Goal: Task Accomplishment & Management: Manage account settings

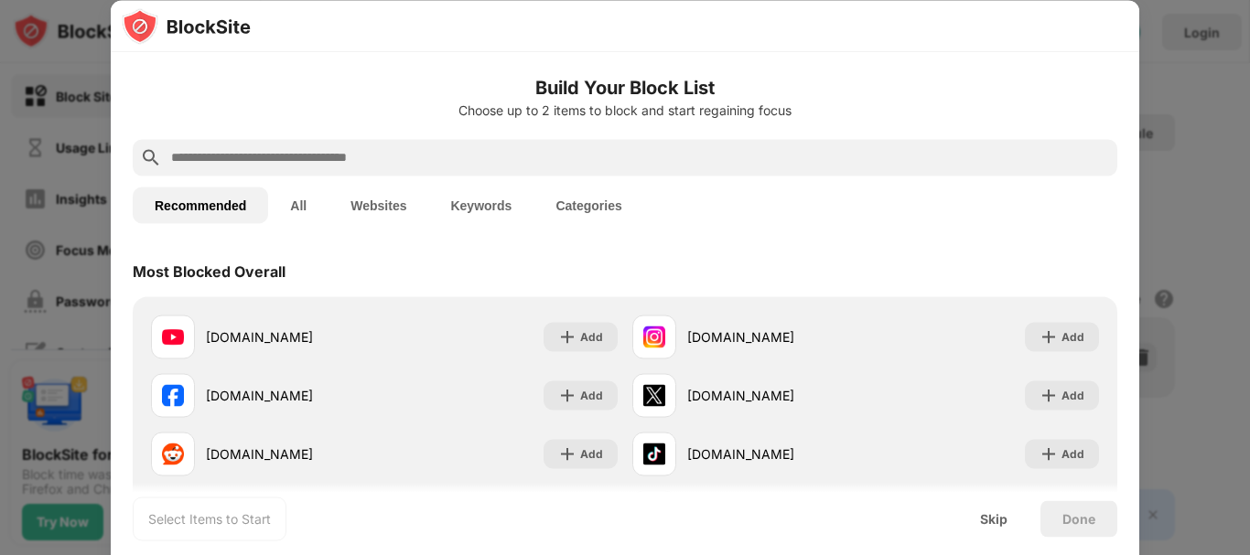
click at [400, 158] on input "text" at bounding box center [639, 157] width 941 height 22
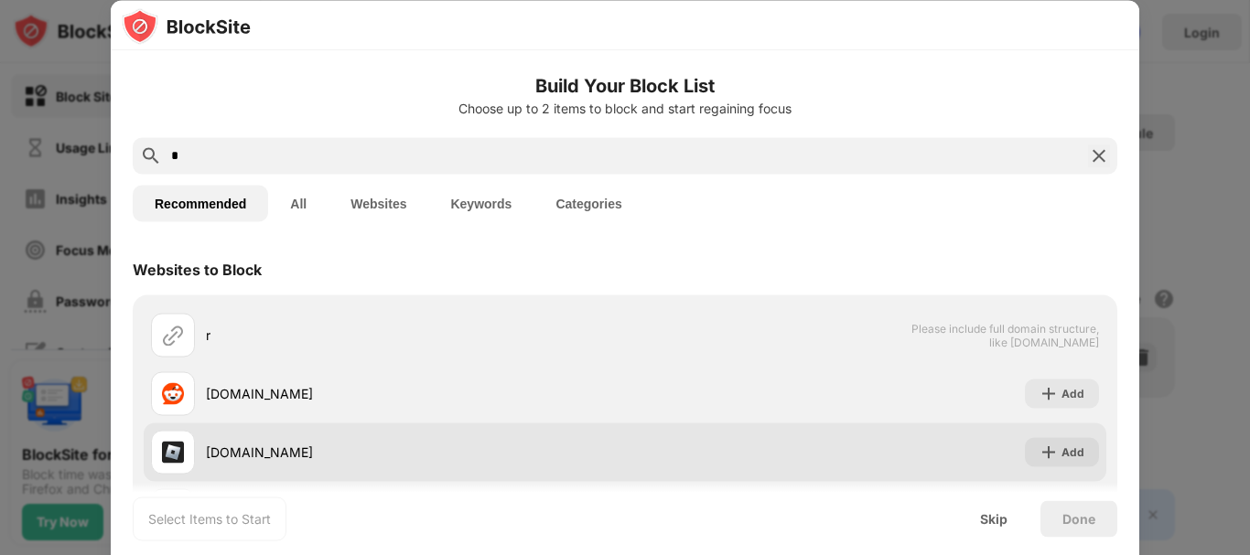
type input "*"
click at [1061, 457] on div "Add" at bounding box center [1072, 452] width 23 height 18
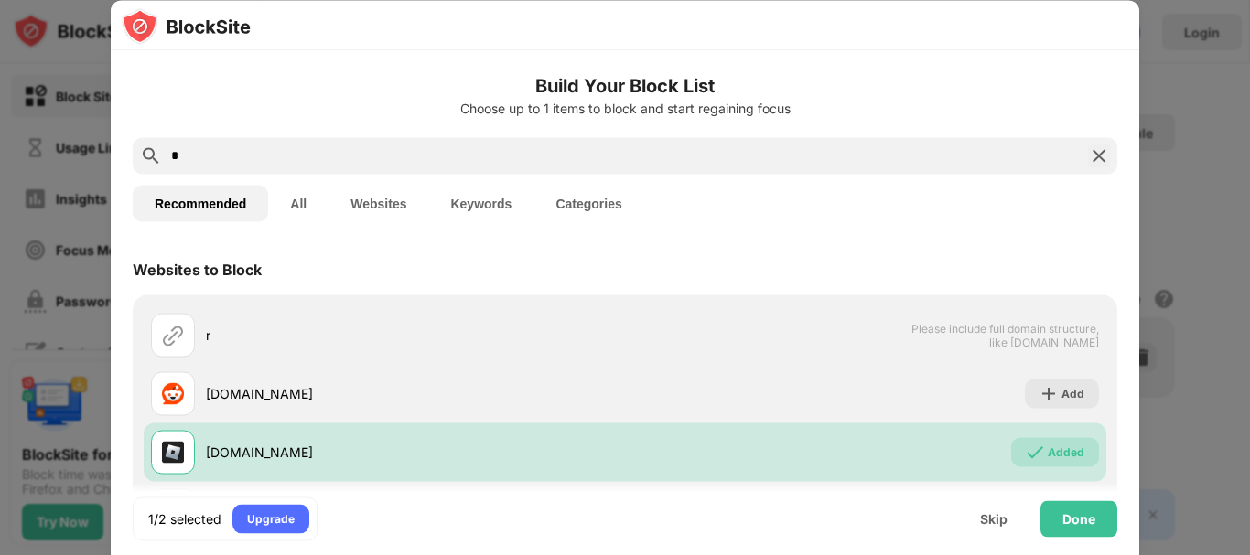
click at [279, 155] on input "*" at bounding box center [624, 156] width 911 height 22
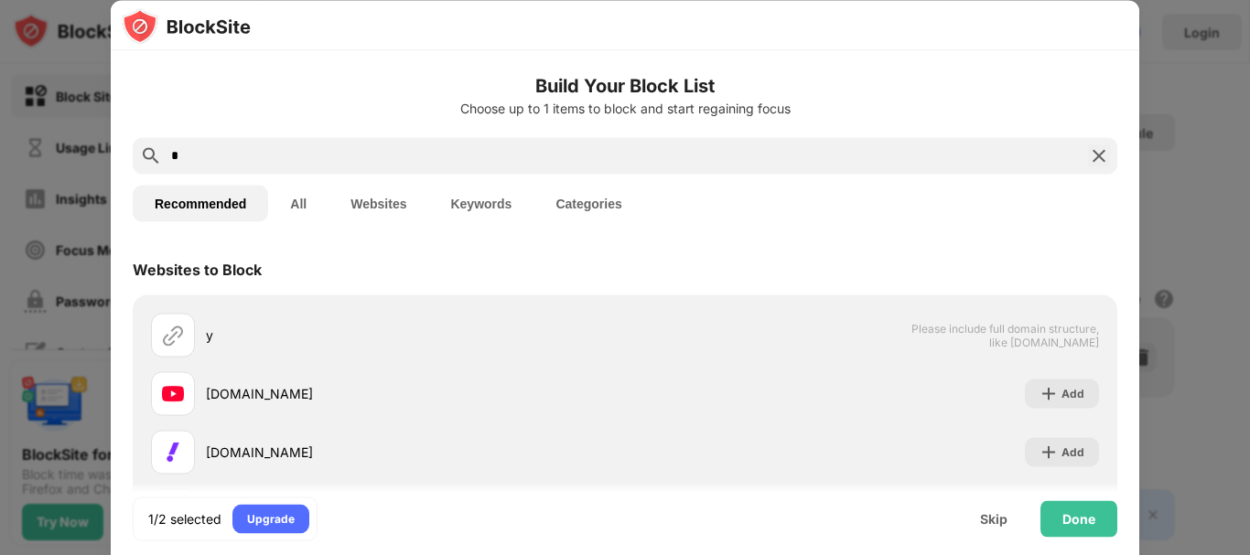
type input "**"
drag, startPoint x: 208, startPoint y: 160, endPoint x: 137, endPoint y: 155, distance: 70.7
click at [137, 155] on div "**" at bounding box center [625, 155] width 985 height 37
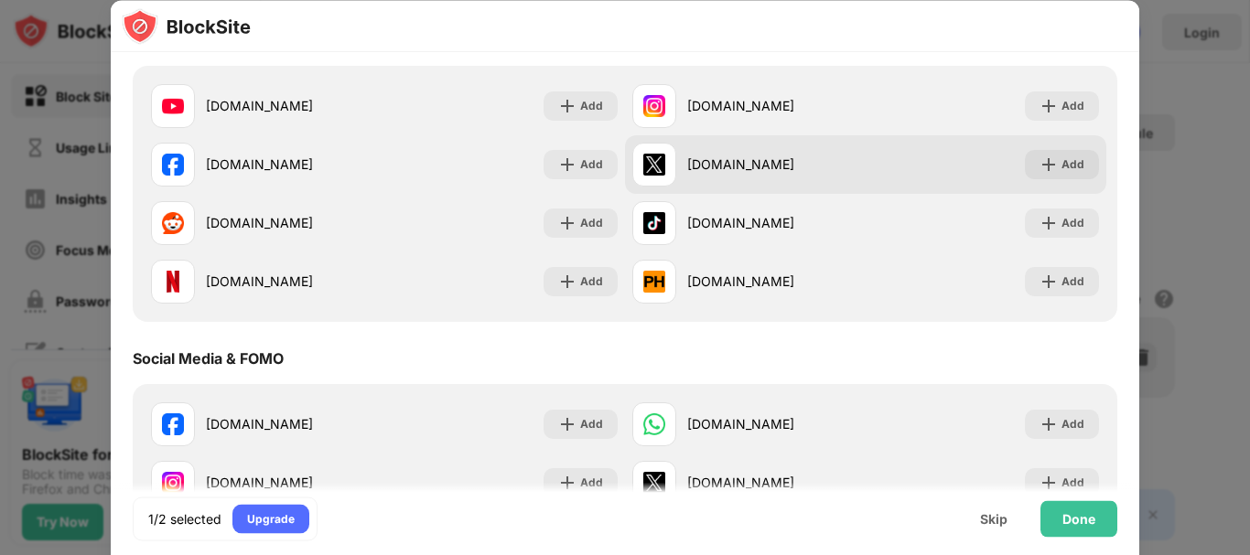
scroll to position [275, 0]
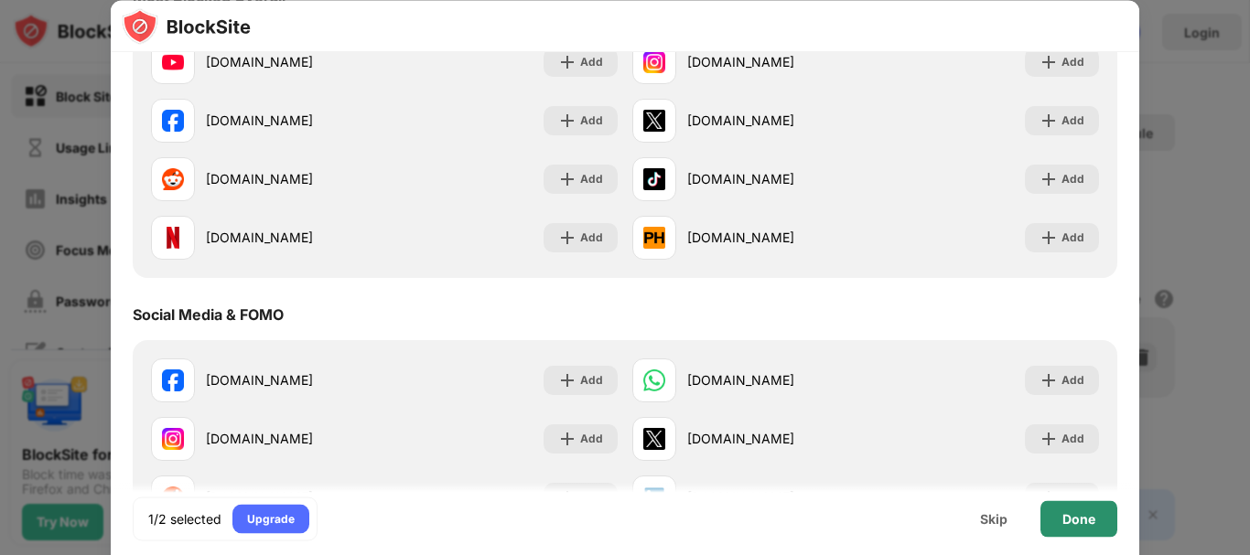
click at [1072, 512] on div "Done" at bounding box center [1078, 519] width 33 height 15
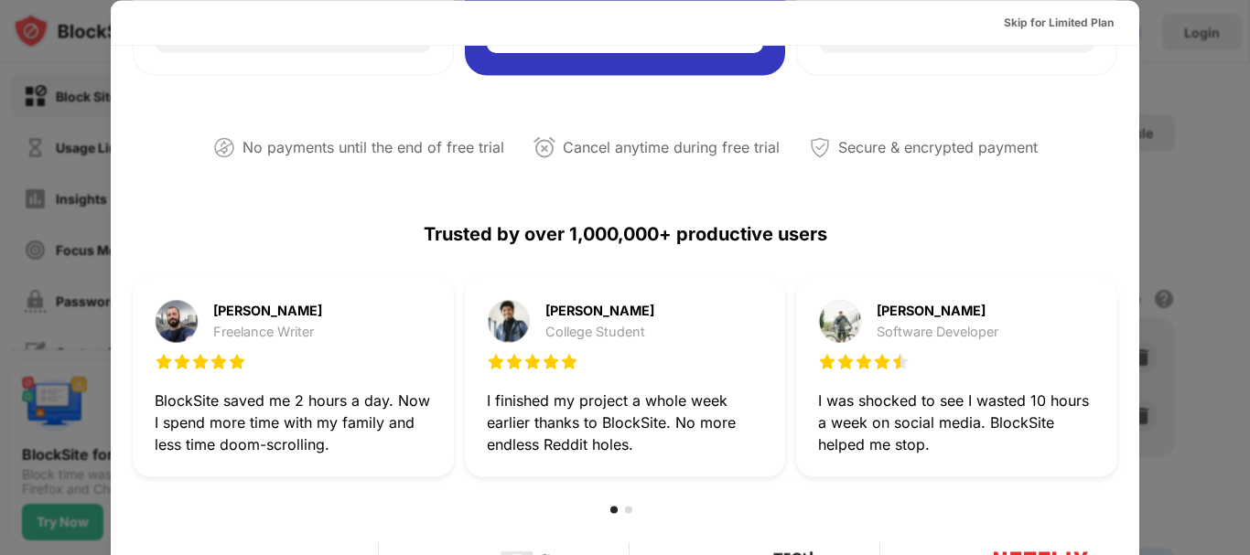
scroll to position [366, 0]
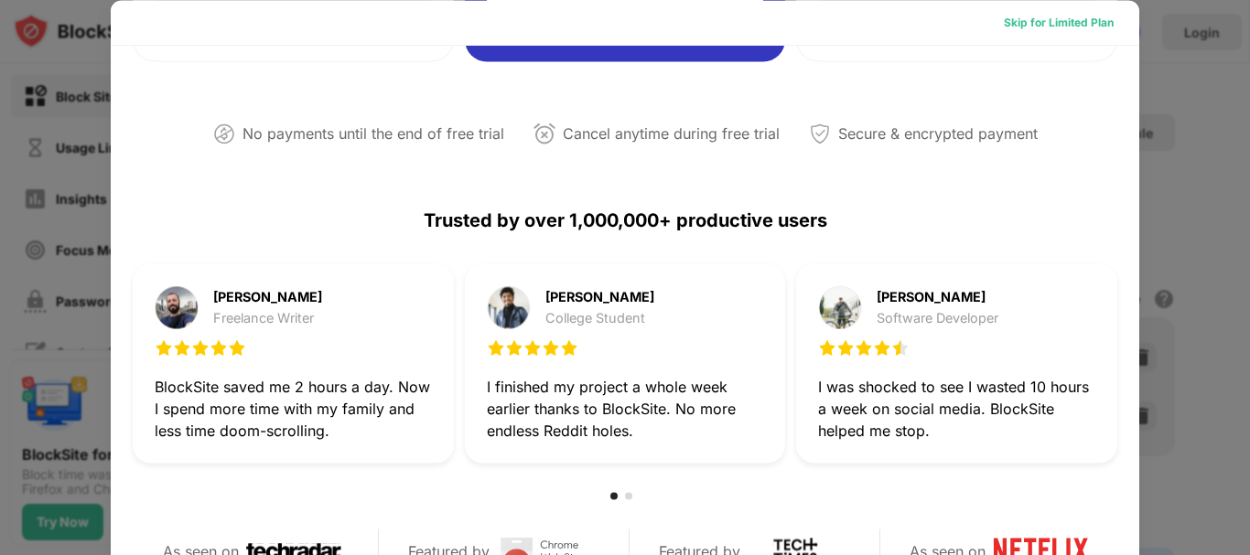
click at [1077, 20] on div "Skip for Limited Plan" at bounding box center [1059, 22] width 110 height 18
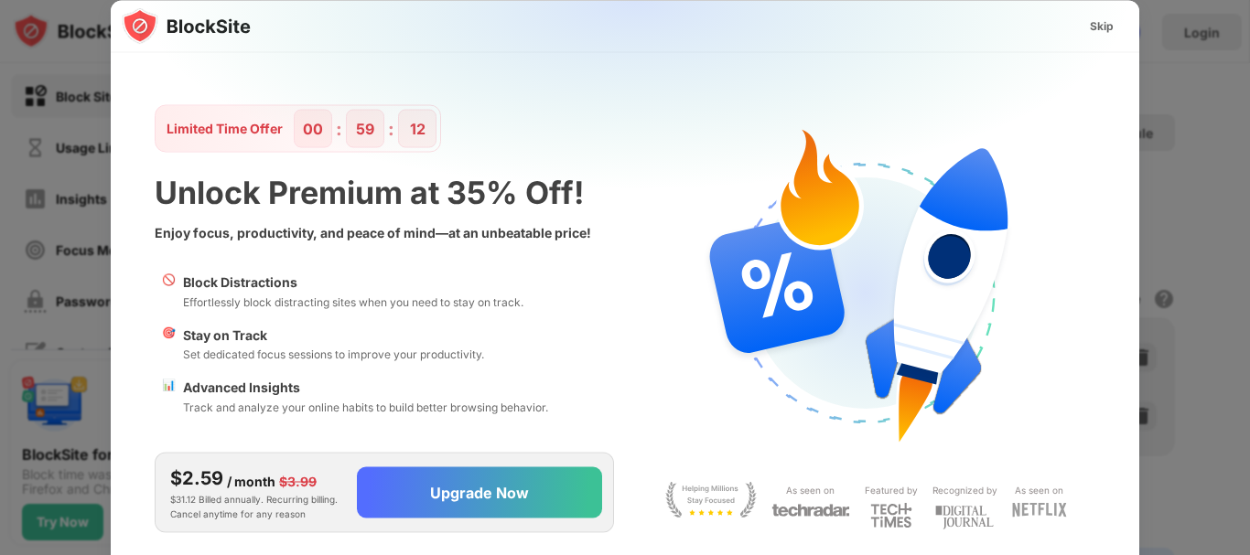
scroll to position [0, 0]
click at [1115, 25] on div "Skip" at bounding box center [1101, 25] width 53 height 29
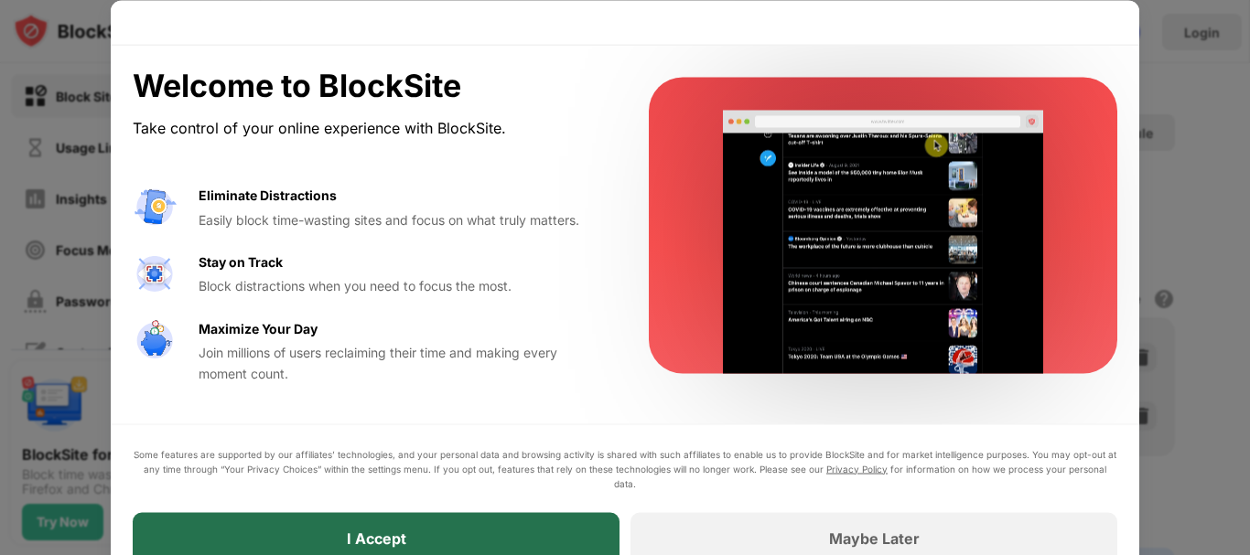
click at [531, 536] on div "I Accept" at bounding box center [376, 537] width 487 height 51
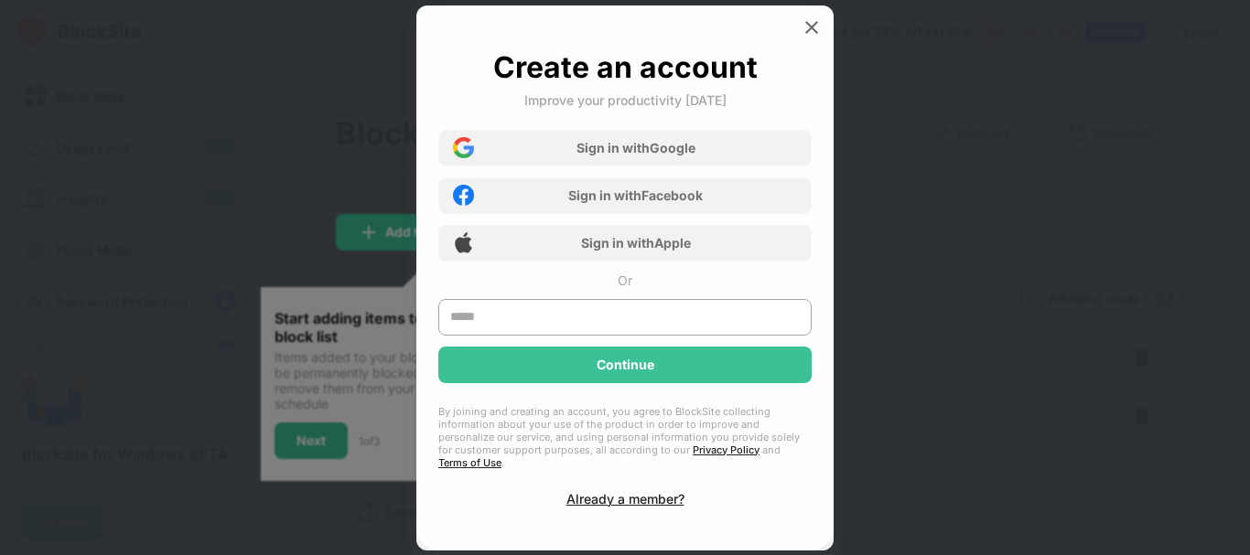
drag, startPoint x: 531, startPoint y: 536, endPoint x: 970, endPoint y: 276, distance: 510.4
click at [970, 276] on div at bounding box center [625, 277] width 1250 height 555
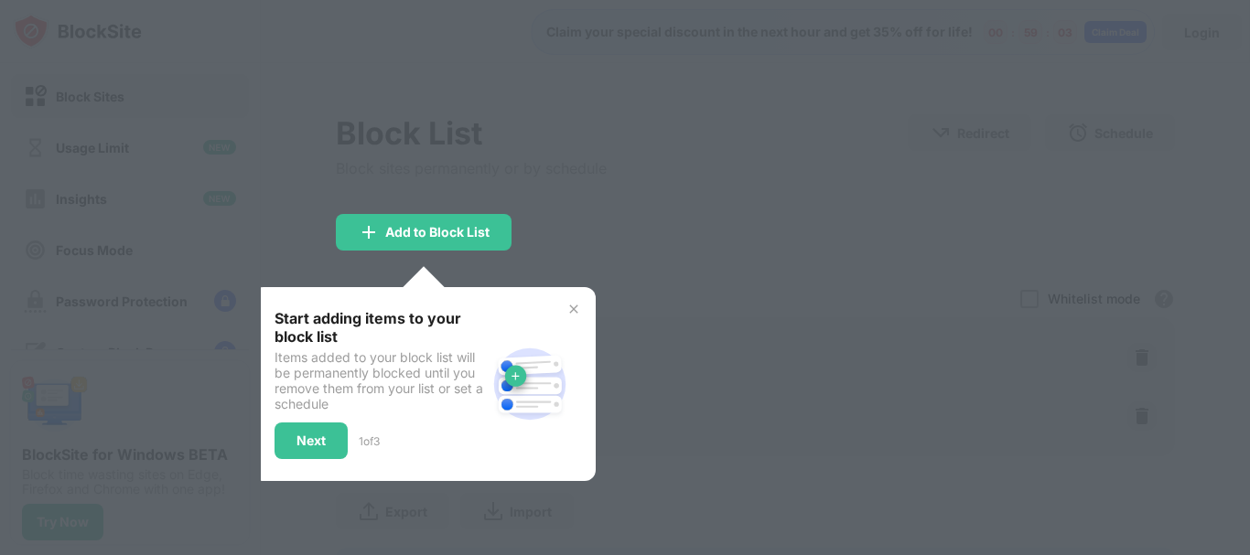
click at [619, 167] on div at bounding box center [625, 277] width 1250 height 555
click at [566, 310] on img at bounding box center [573, 309] width 15 height 15
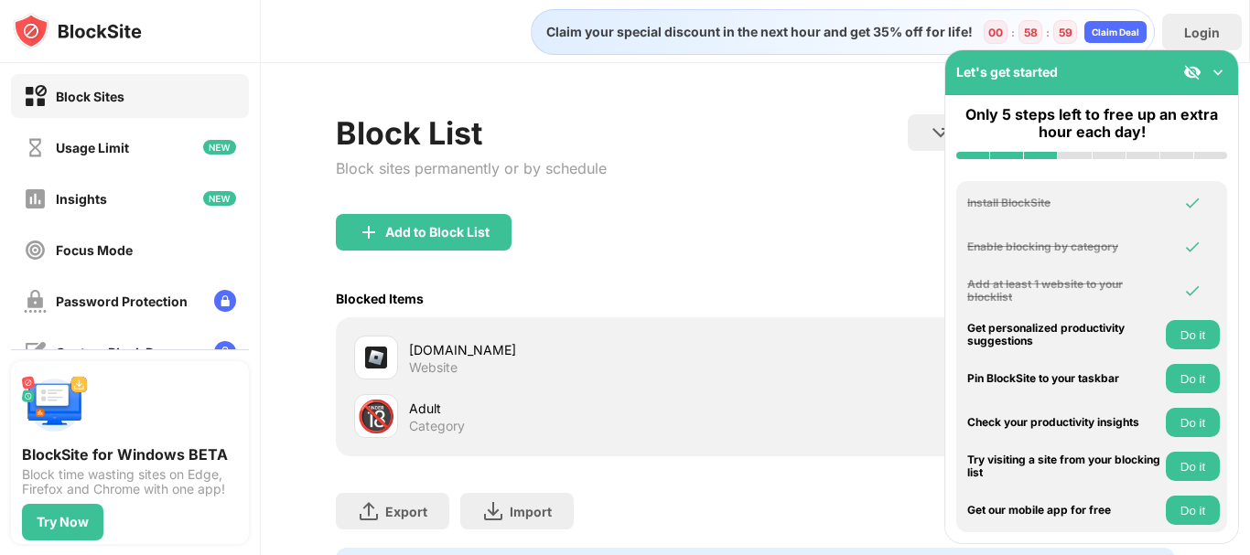
click at [879, 145] on div "Block List Block sites permanently or by schedule Redirect Choose a site to be …" at bounding box center [755, 164] width 839 height 100
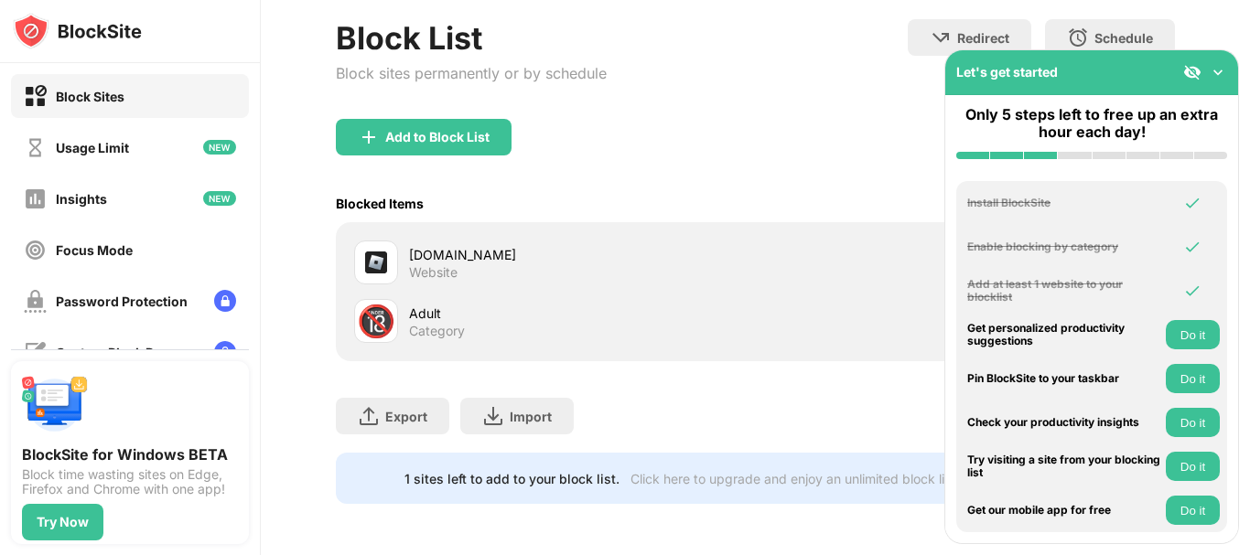
scroll to position [109, 0]
click at [1217, 72] on img at bounding box center [1218, 72] width 18 height 18
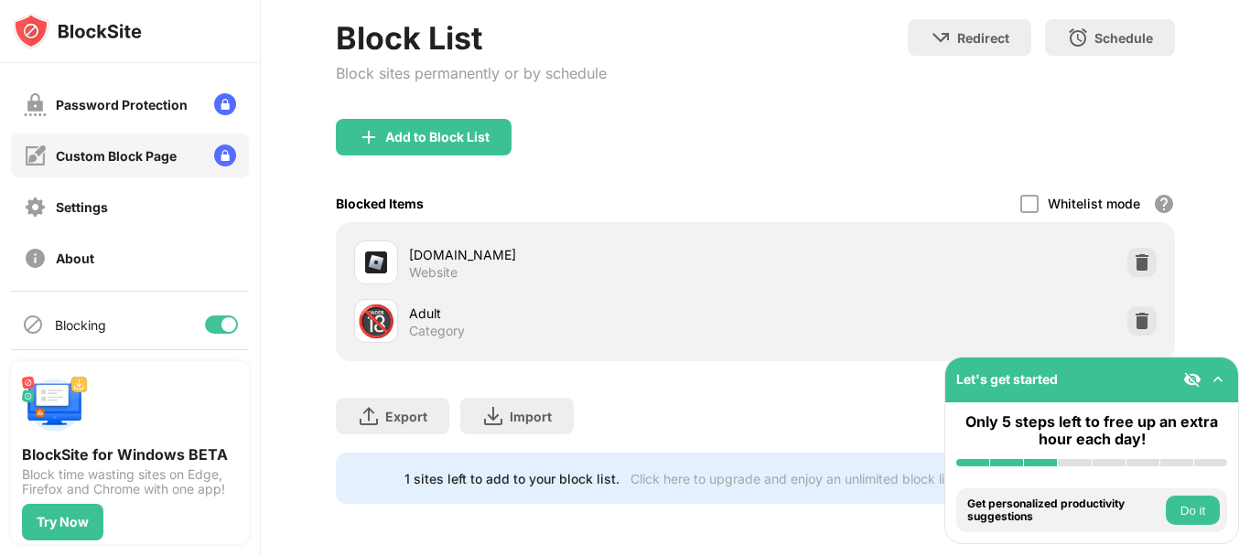
scroll to position [205, 0]
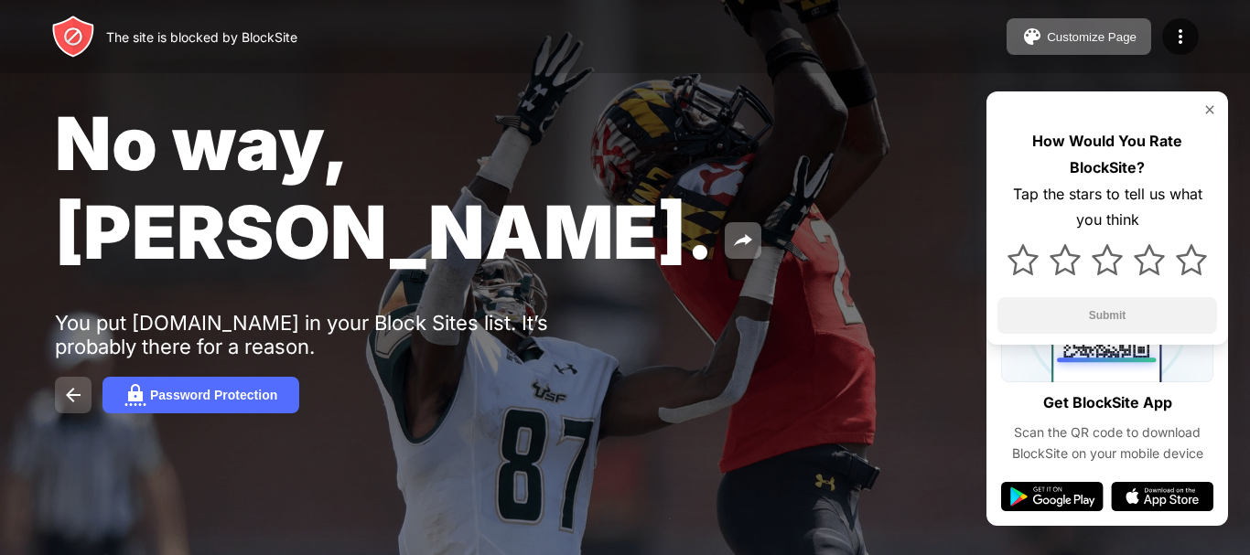
click at [73, 384] on img at bounding box center [73, 395] width 22 height 22
click at [152, 388] on div "Password Protection" at bounding box center [213, 395] width 127 height 15
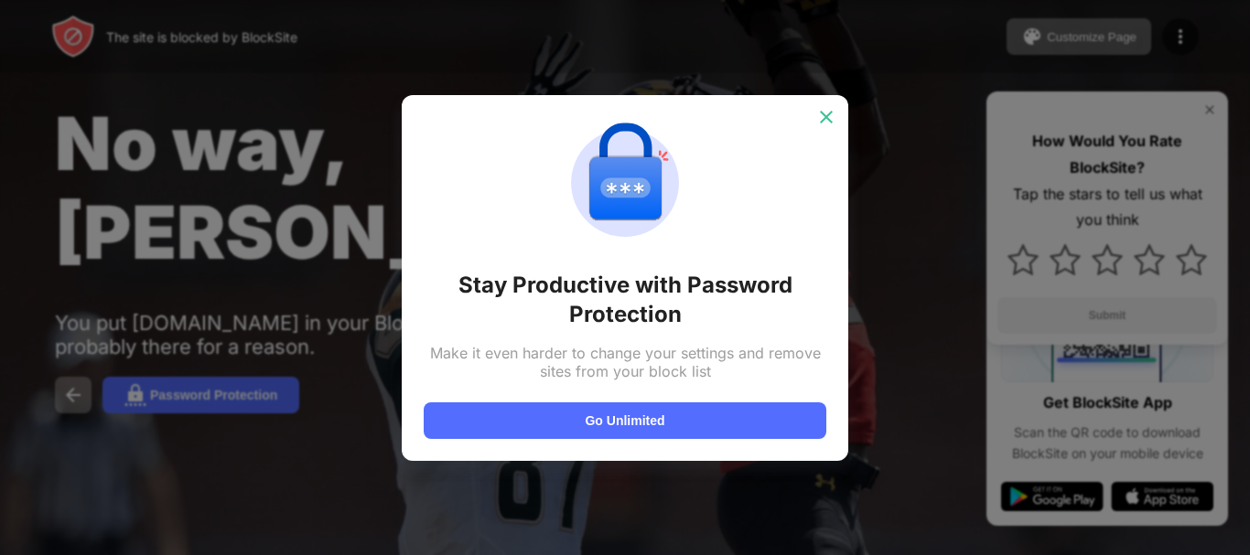
click at [824, 108] on div at bounding box center [826, 116] width 29 height 29
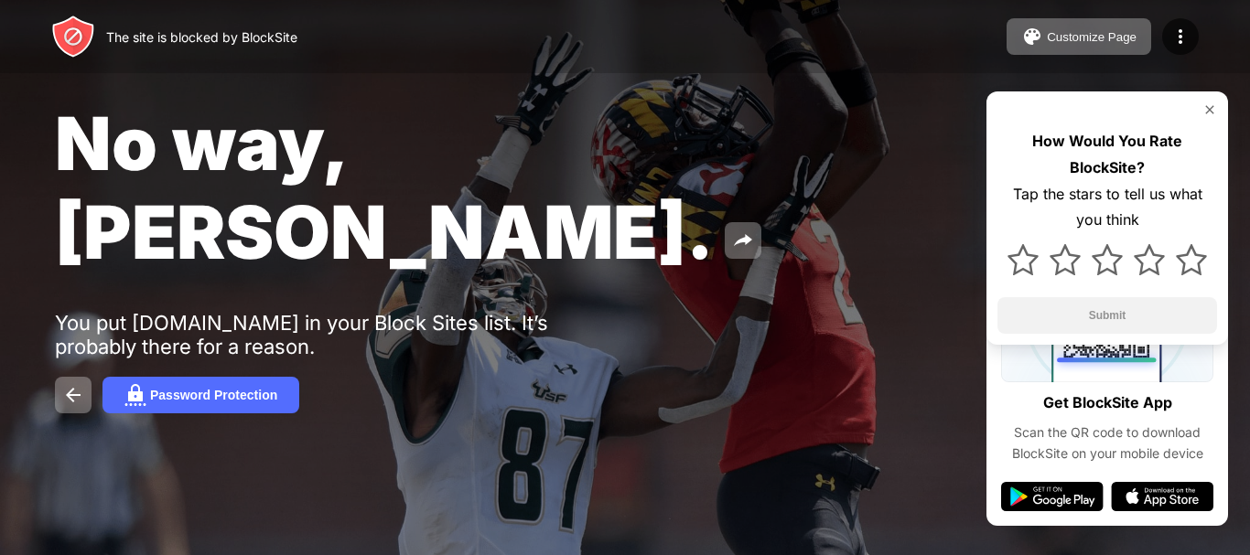
click at [824, 111] on div "No way, [PERSON_NAME]." at bounding box center [511, 188] width 912 height 178
